Goal: Information Seeking & Learning: Learn about a topic

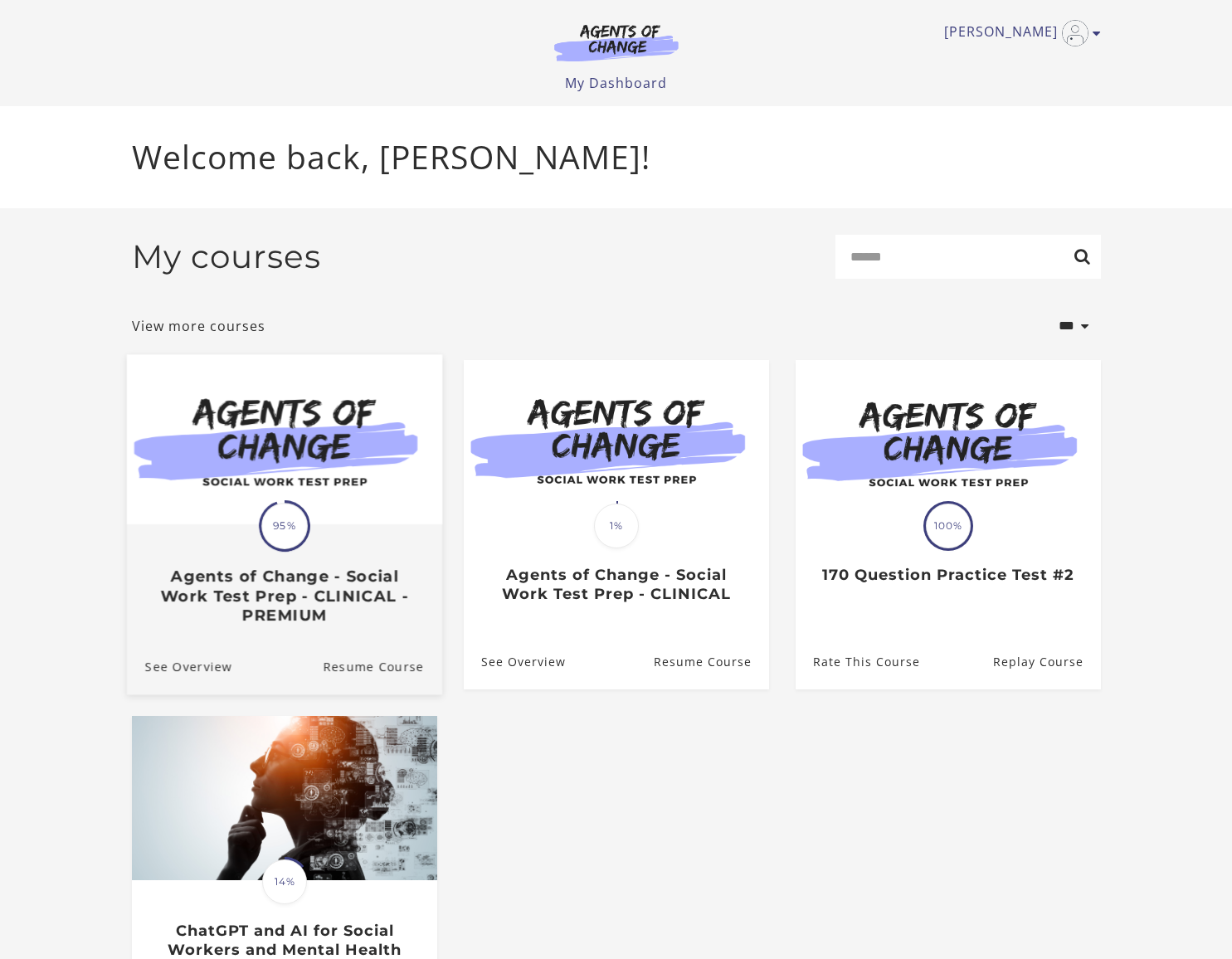
click at [205, 455] on img at bounding box center [283, 439] width 315 height 170
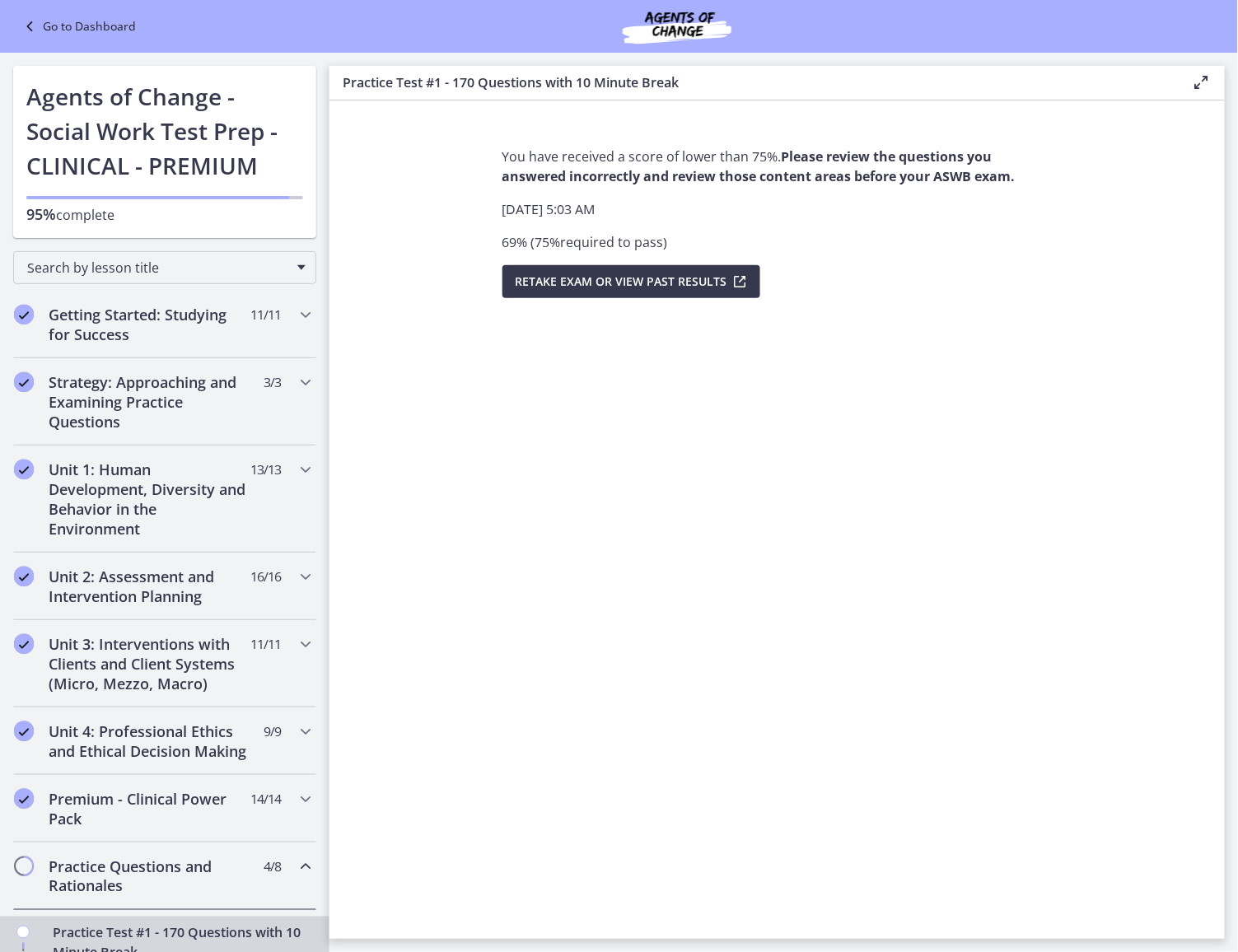
click at [30, 23] on icon at bounding box center [31, 26] width 23 height 20
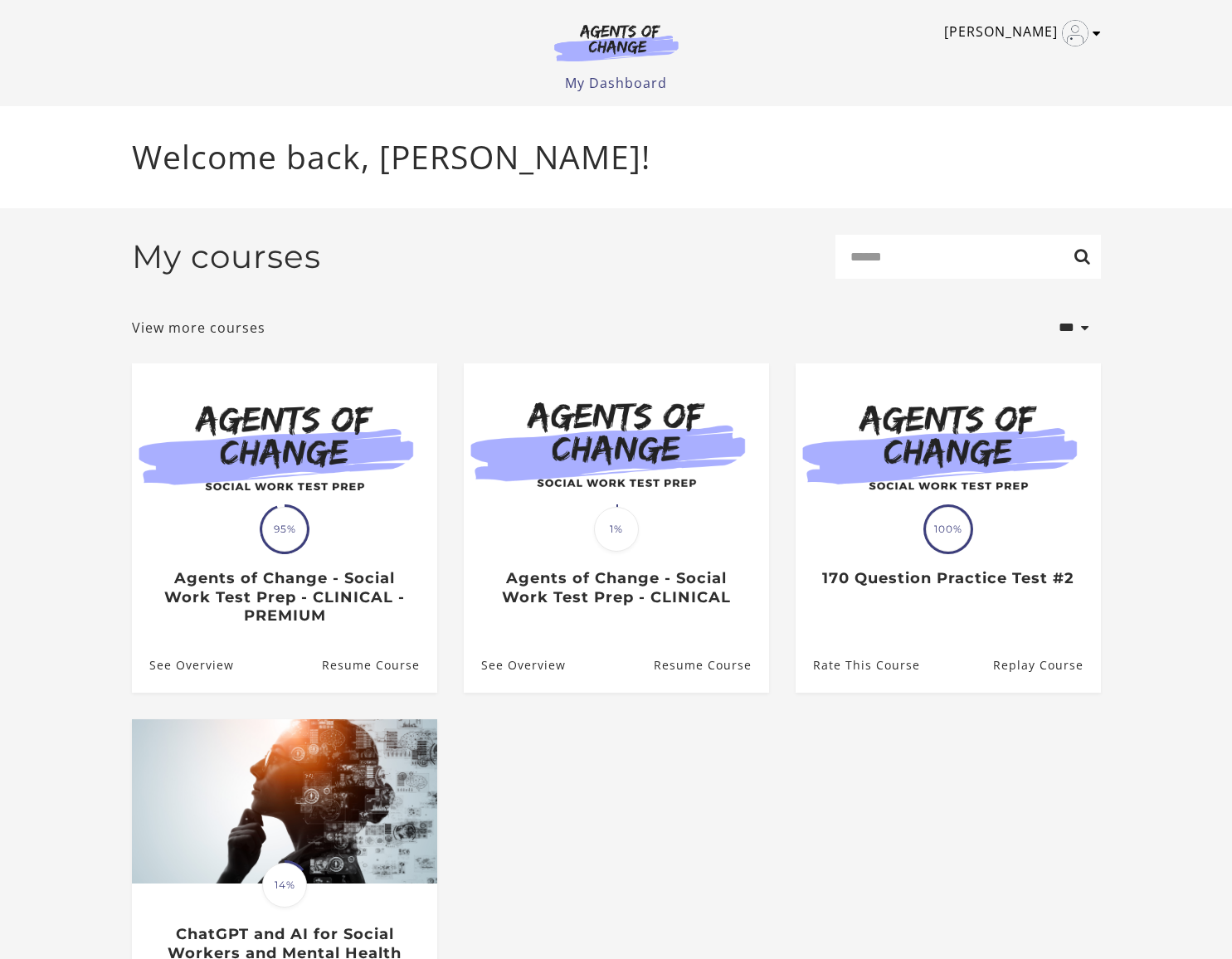
click at [1088, 37] on link "[PERSON_NAME]" at bounding box center [1018, 32] width 148 height 27
click at [1026, 88] on link "Support" at bounding box center [1032, 88] width 146 height 28
click at [743, 172] on p "Welcome back, John K!" at bounding box center [616, 157] width 969 height 49
click at [952, 18] on div "John K My Account Support Sign Out Toggle menu Menu My Dashboard My Account Sup…" at bounding box center [616, 46] width 969 height 93
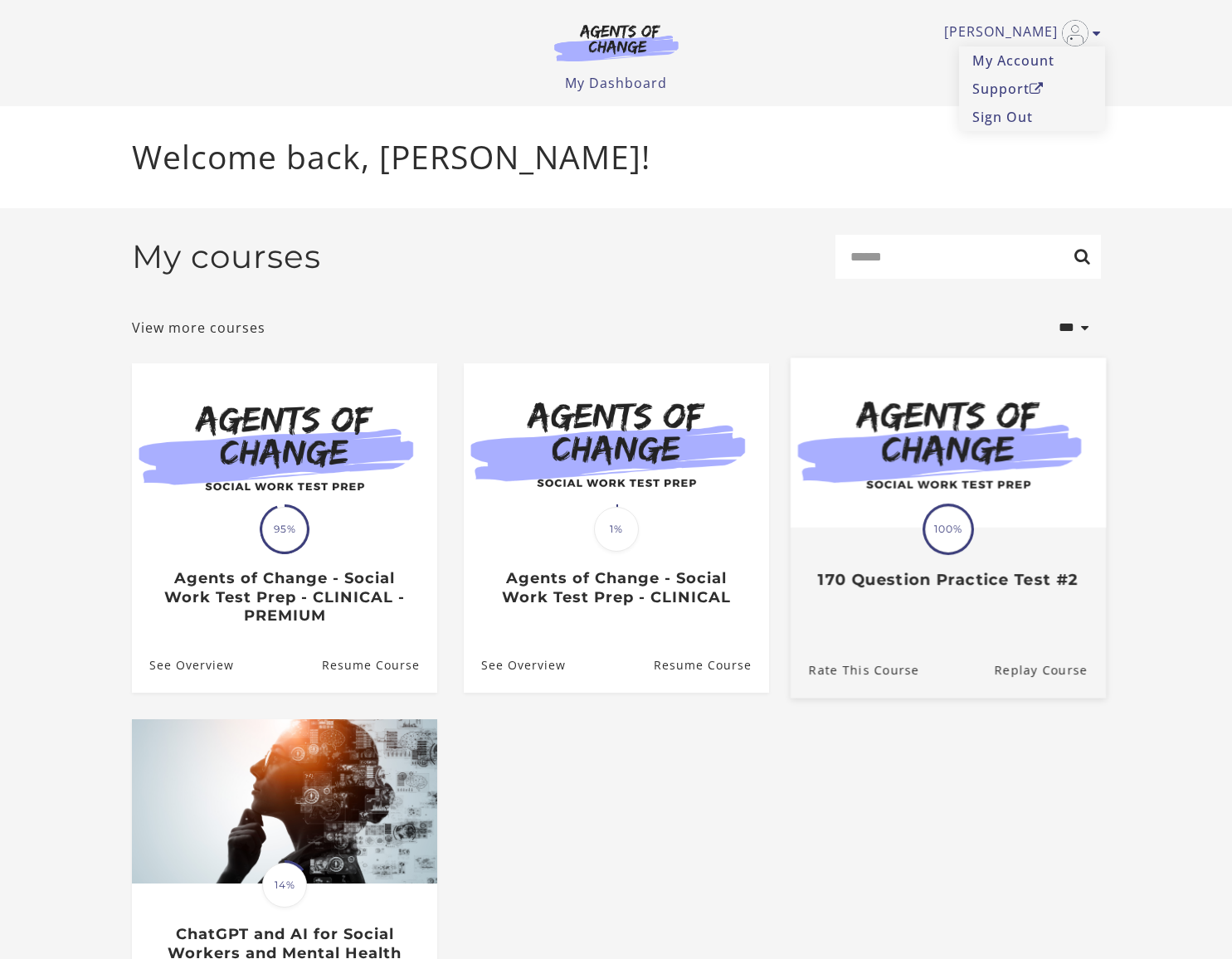
click at [909, 536] on div "Translation missing: en.liquid.partials.dashboard_course_card.progress_descript…" at bounding box center [947, 560] width 315 height 61
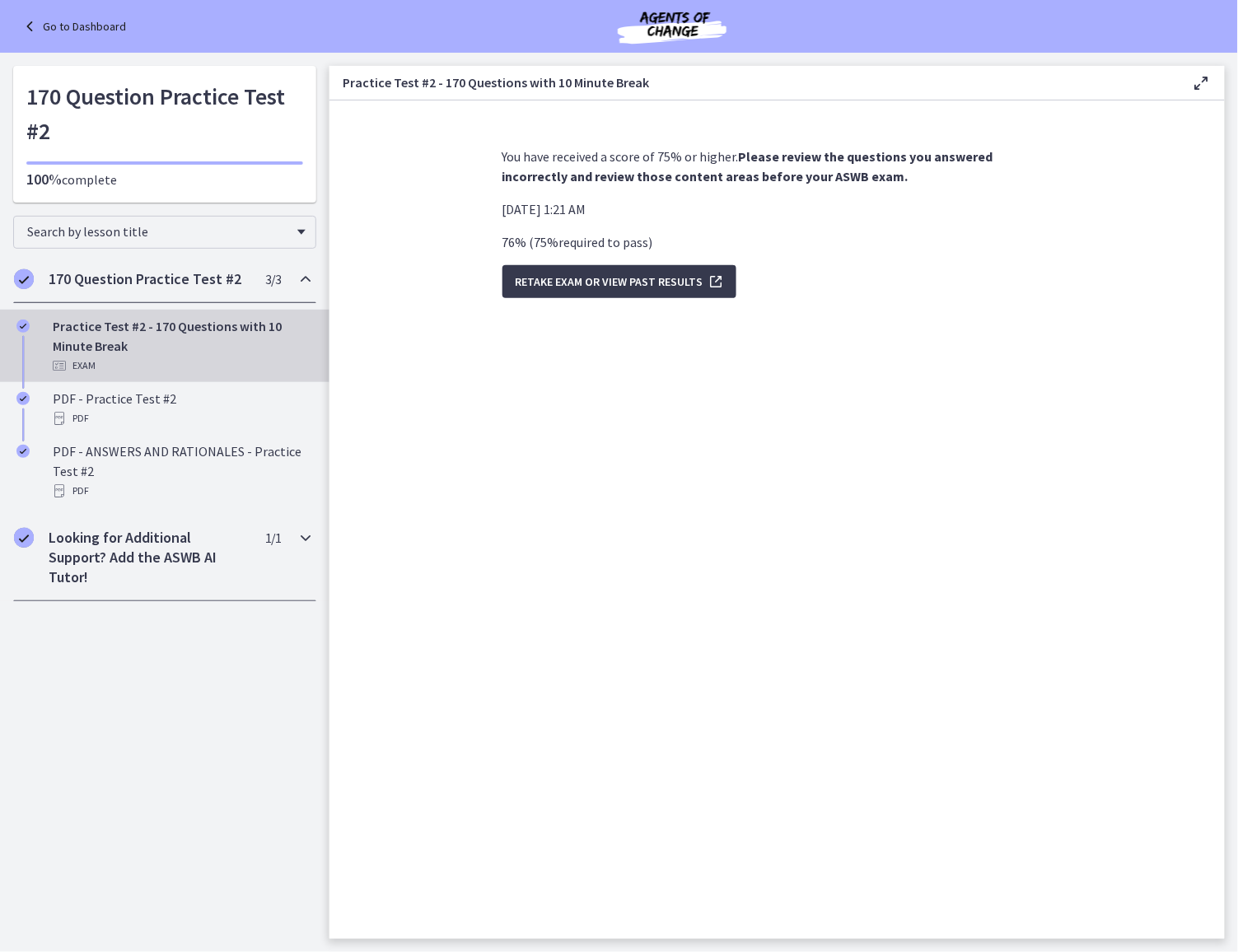
click at [305, 542] on icon "Chapters" at bounding box center [305, 537] width 20 height 20
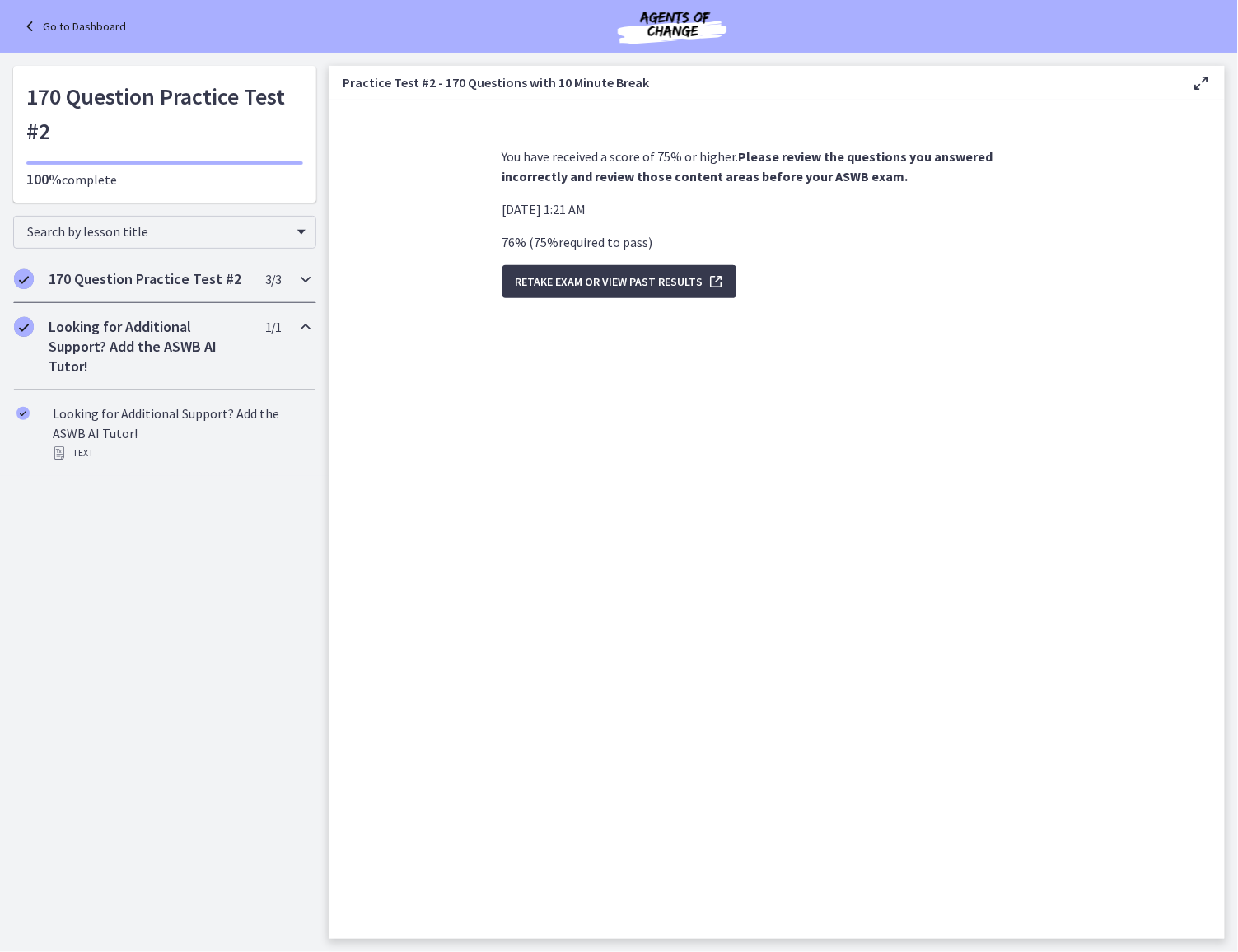
click at [297, 269] on icon "Chapters" at bounding box center [305, 279] width 20 height 20
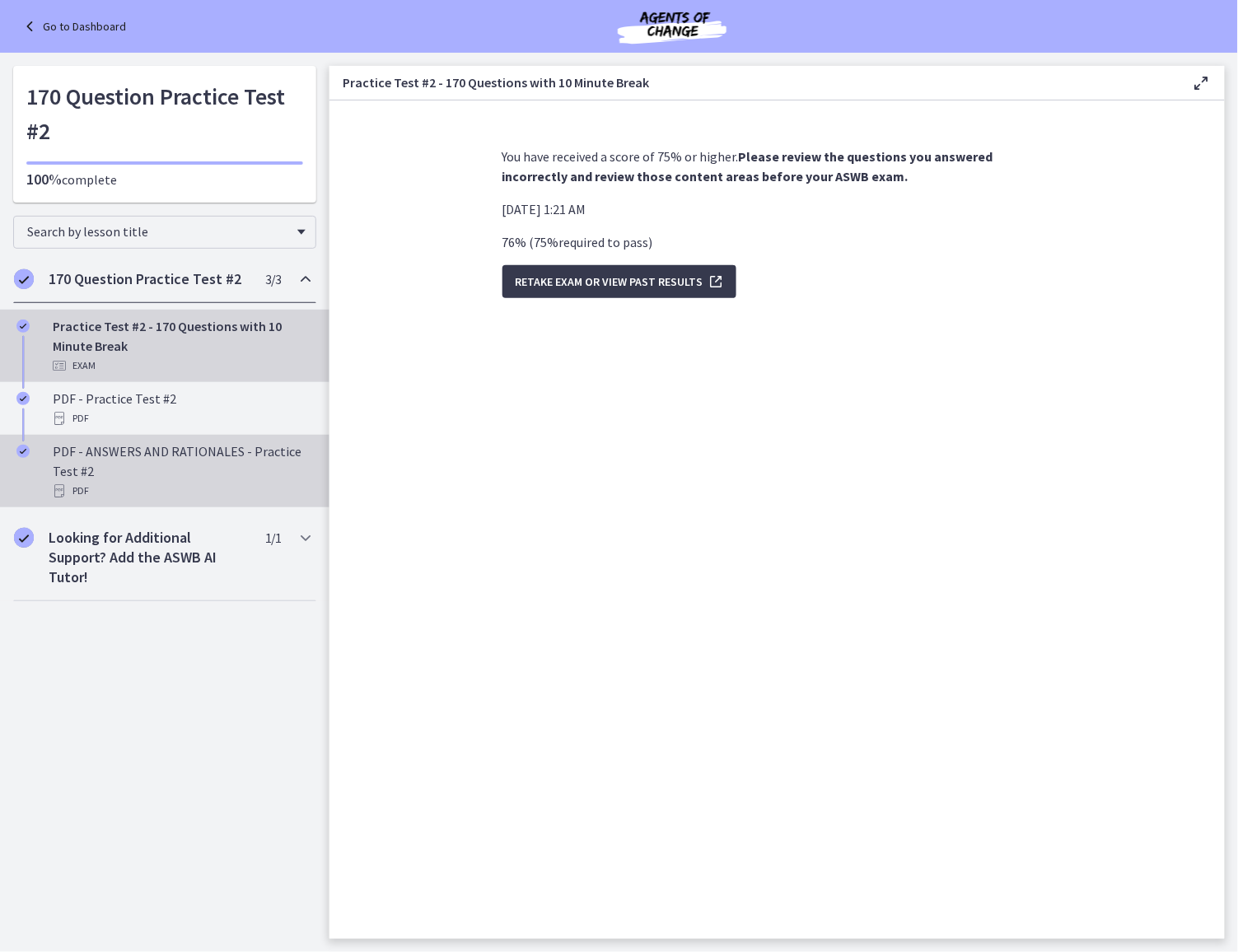
click at [211, 480] on div "PDF - ANSWERS AND RATIONALES - Practice Test #2 PDF" at bounding box center [181, 471] width 258 height 60
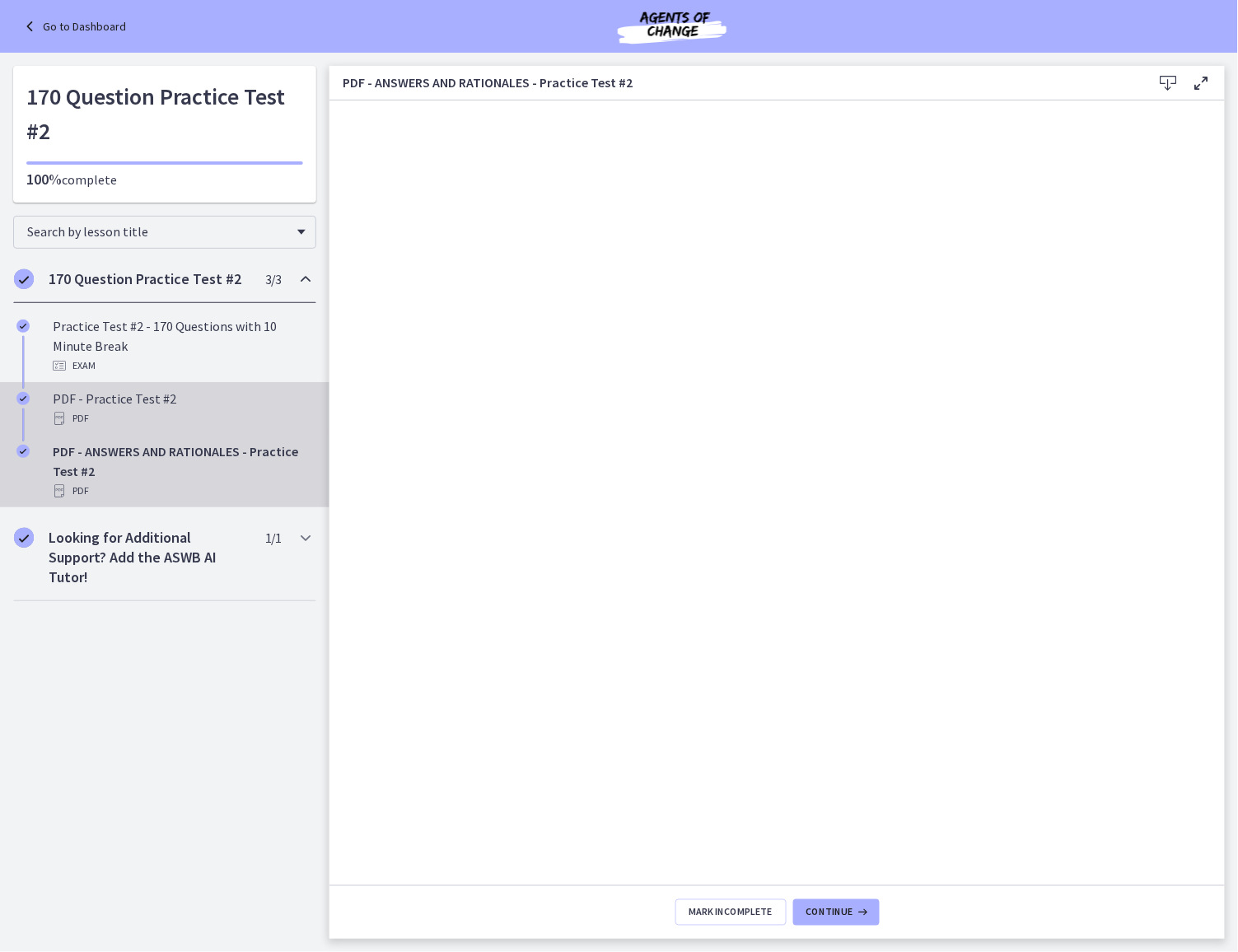
click at [159, 415] on div "PDF" at bounding box center [181, 418] width 258 height 20
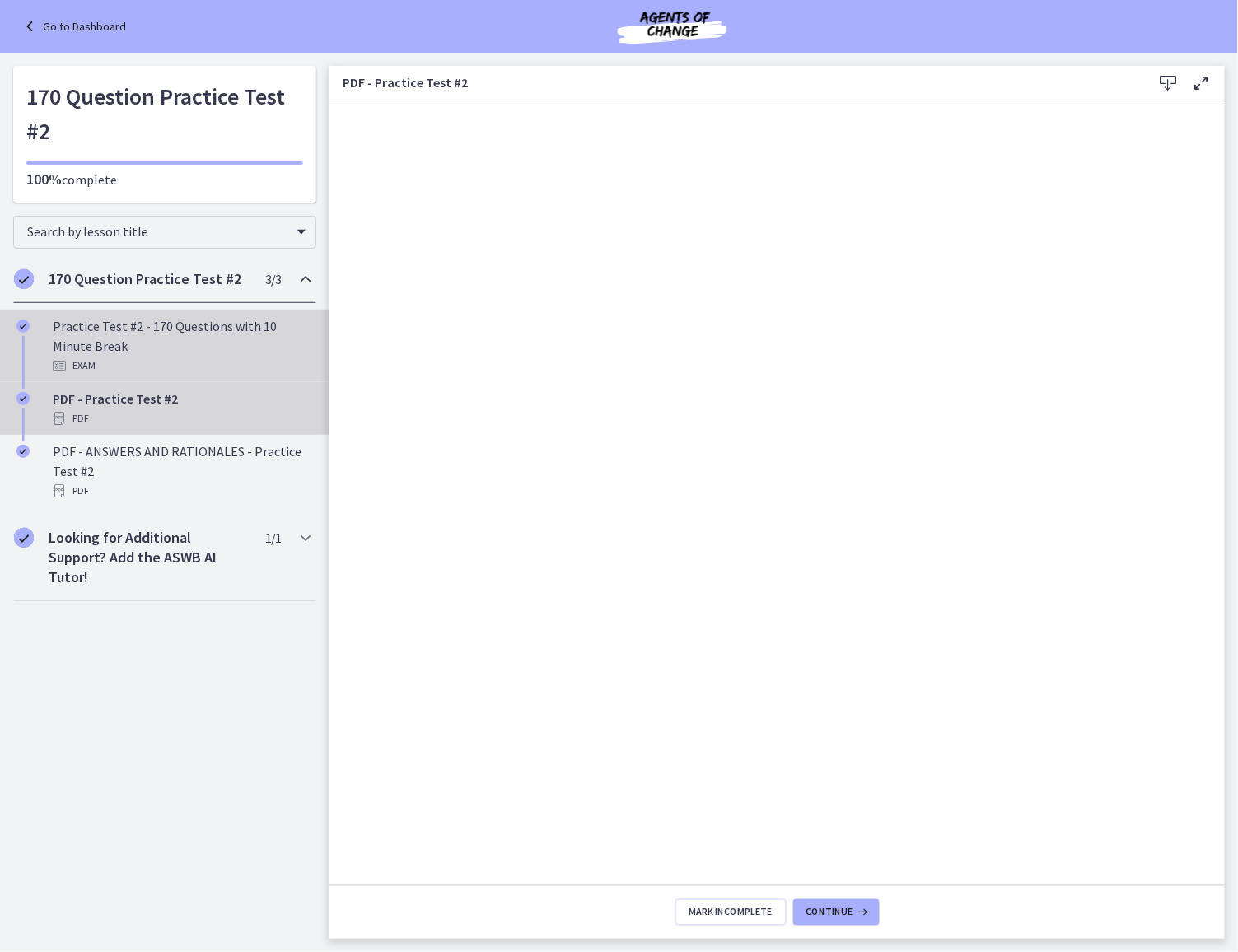
click at [190, 347] on div "Practice Test #2 - 170 Questions with 10 Minute Break Exam" at bounding box center [181, 345] width 258 height 60
